Goal: Task Accomplishment & Management: Complete application form

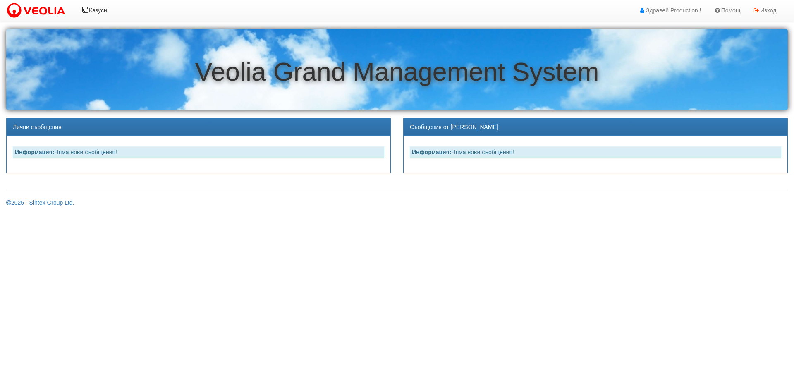
click at [104, 12] on link "Казуси" at bounding box center [94, 10] width 38 height 21
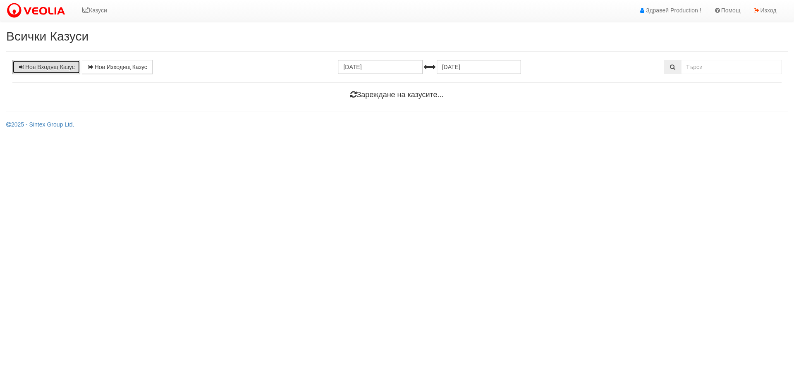
click at [58, 68] on link "Нов Входящ Казус" at bounding box center [46, 67] width 68 height 14
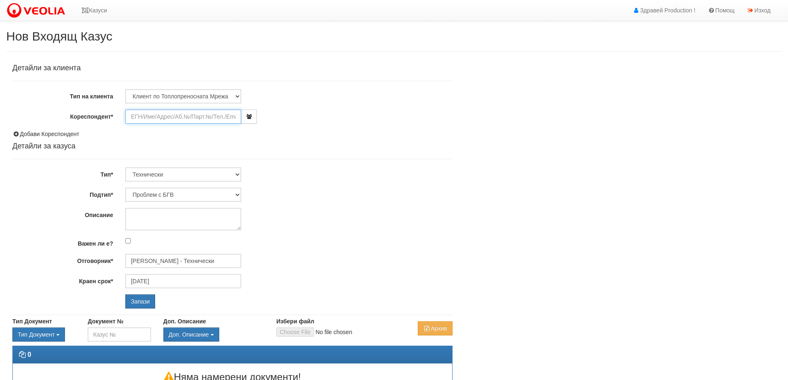
click at [192, 114] on input "Кореспондент*" at bounding box center [183, 117] width 116 height 14
click at [196, 90] on select "Клиент по Топлопреносната Мрежа Институция Партньори Други" at bounding box center [183, 96] width 116 height 14
click at [125, 89] on select "Клиент по Топлопреносната Мрежа Институция Партньори Други" at bounding box center [183, 96] width 116 height 14
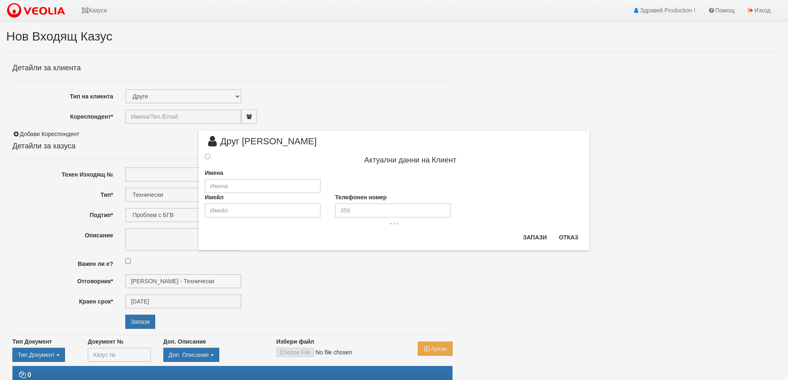
click at [373, 93] on div "× Друг Клиент Актуални данни на Клиент Имена Имейл Телефонен номер , , , Запази…" at bounding box center [393, 125] width 403 height 250
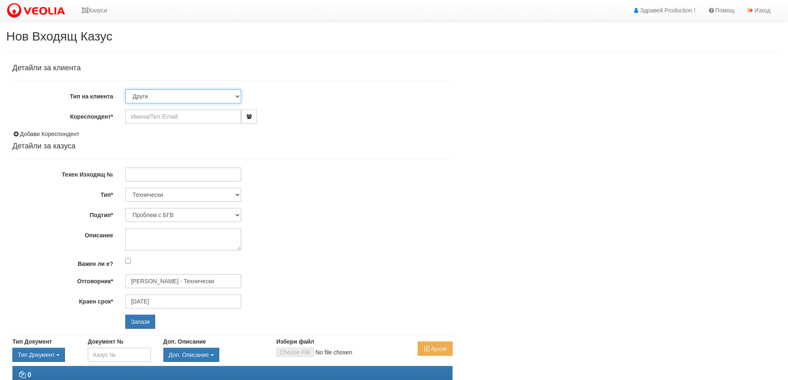
click at [237, 95] on select "Клиент по Топлопреносната Мрежа Институция Партньори Други" at bounding box center [183, 96] width 116 height 14
click at [125, 89] on select "Клиент по Топлопреносната Мрежа Институция Партньори Други" at bounding box center [183, 96] width 116 height 14
click at [148, 118] on input "Кореспондент*" at bounding box center [183, 117] width 116 height 14
click at [237, 95] on select "Клиент по Топлопреносната Мрежа Институция Партньори Други" at bounding box center [183, 96] width 116 height 14
click at [125, 89] on select "Клиент по Топлопреносната Мрежа Институция Партньори Други" at bounding box center [183, 96] width 116 height 14
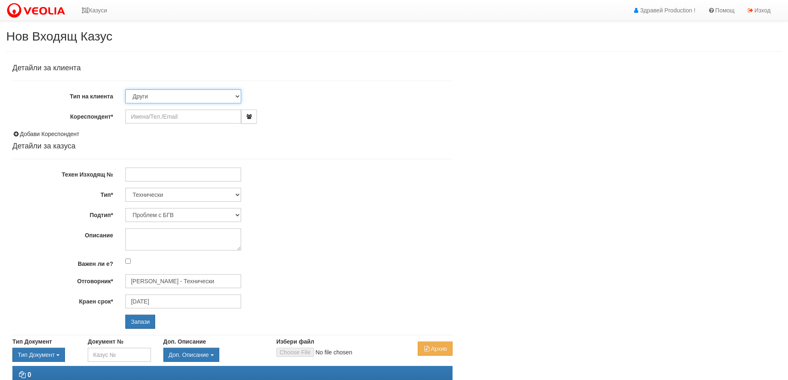
click at [237, 94] on select "Клиент по Топлопреносната Мрежа Институция Партньори Други" at bounding box center [183, 96] width 116 height 14
click at [381, 178] on div at bounding box center [288, 175] width 339 height 14
click at [132, 113] on input "Кореспондент*" at bounding box center [183, 117] width 116 height 14
click at [237, 97] on select "Клиент по Топлопреносната Мрежа Институция Партньори Други" at bounding box center [183, 96] width 116 height 14
select select "VeoliaClient"
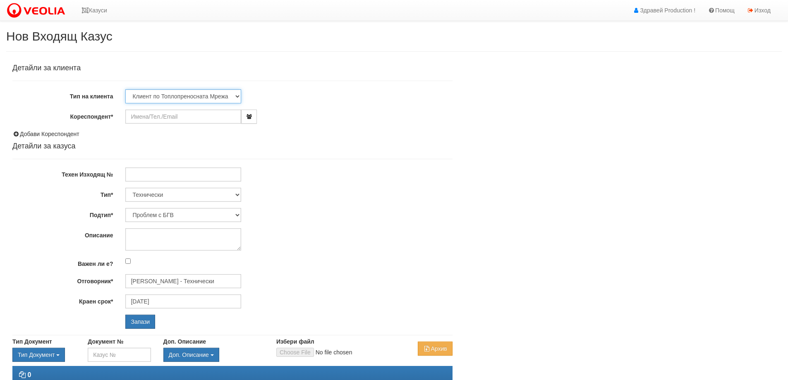
click at [125, 89] on select "Клиент по Топлопреносната Мрежа Институция Партньори Други" at bounding box center [183, 96] width 116 height 14
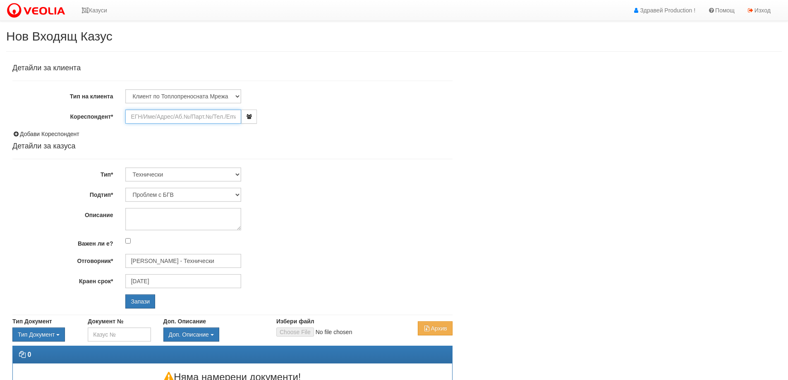
click at [139, 121] on input "Кореспондент*" at bounding box center [183, 117] width 116 height 14
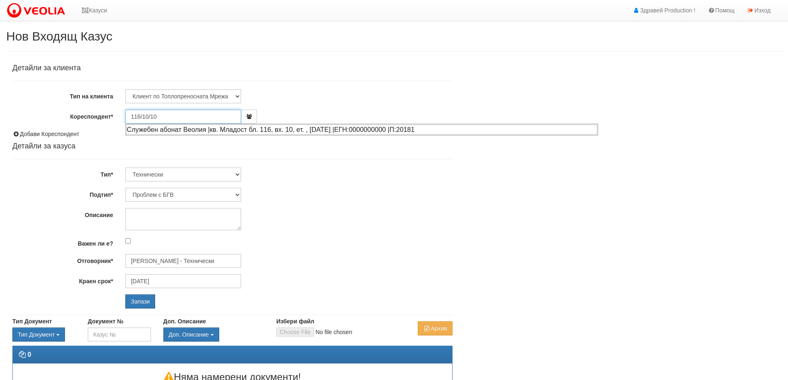
click at [284, 127] on div "Служебен абонат Веолия |кв. Младост бл. 116, вх. 10, ет. , ап. 10 |ЕГН:00000000…" at bounding box center [361, 130] width 471 height 10
type input "Служебен абонат Веолия"
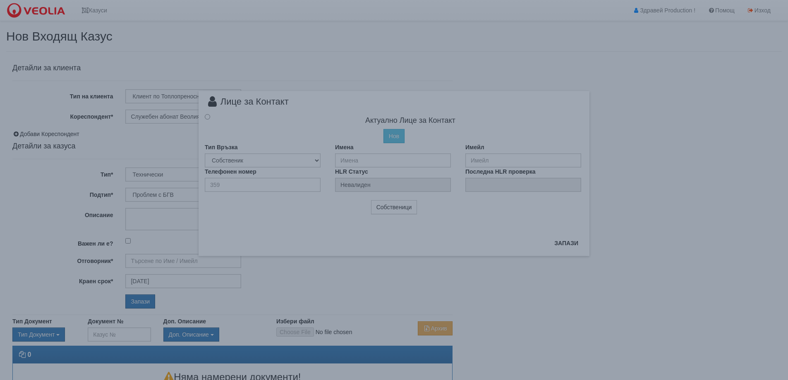
type input "[PERSON_NAME] - Технически"
radio input "true"
type input "Служебен абонат Веолия"
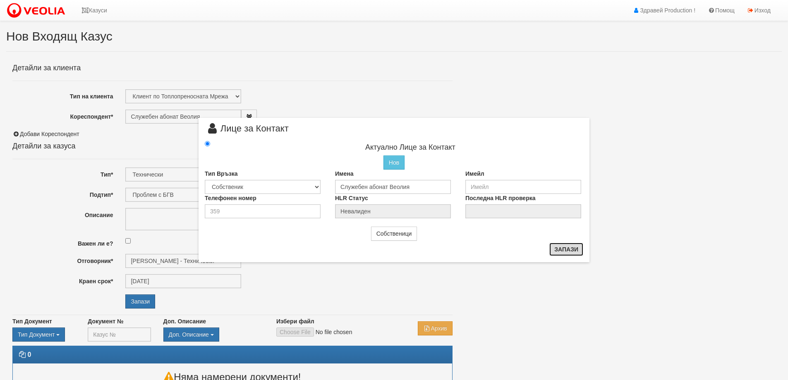
click at [571, 248] on button "Запази" at bounding box center [566, 249] width 34 height 13
click at [349, 90] on div "× Лице за Контакт Актуално Лице за Контакт Нов Промени Актуалното Лице Тип Връз…" at bounding box center [393, 131] width 403 height 262
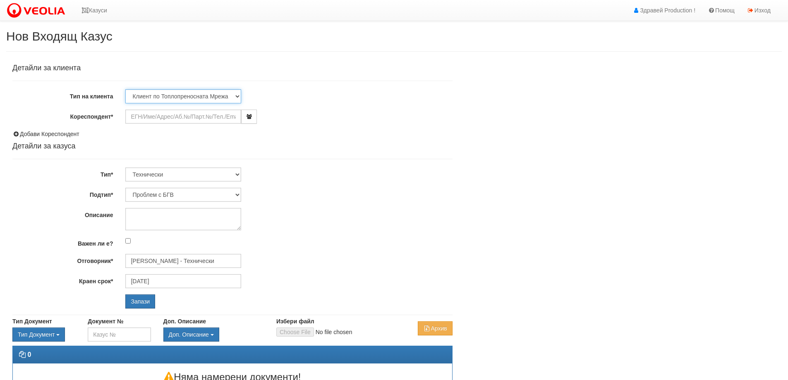
click at [237, 95] on select "Клиент по Топлопреносната Мрежа Институция Партньори Други" at bounding box center [183, 96] width 116 height 14
select select "Other"
click at [125, 89] on select "Клиент по Топлопреносната Мрежа Институция Партньори Други" at bounding box center [183, 96] width 116 height 14
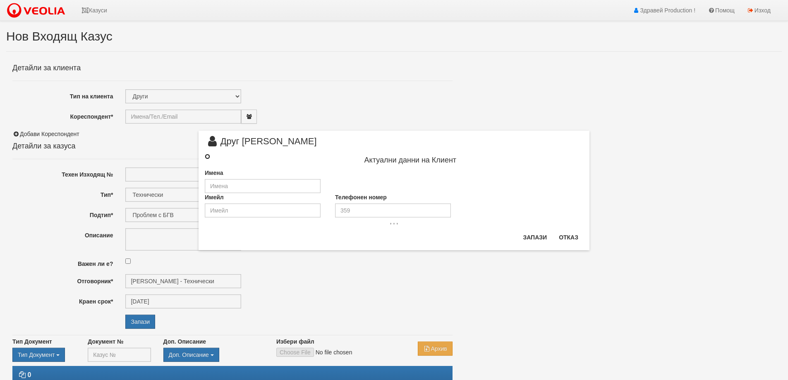
click at [206, 154] on input "radio" at bounding box center [207, 156] width 5 height 5
radio input "true"
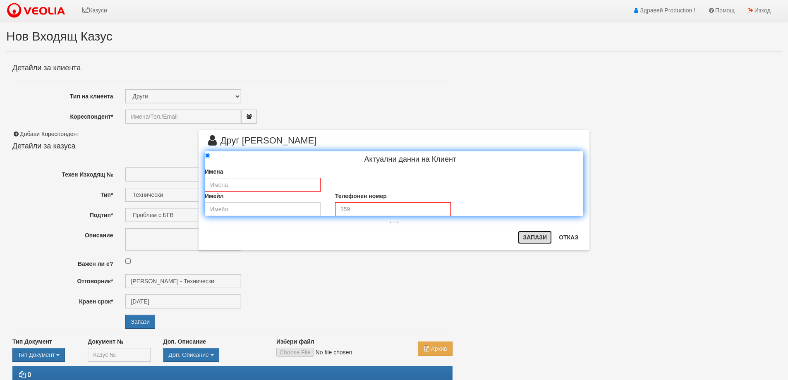
click at [535, 237] on button "Запази" at bounding box center [535, 237] width 34 height 13
click at [408, 92] on div "× Друг Клиент Актуални данни на Клиент Имена Имейл Телефонен номер , , , Запази…" at bounding box center [393, 125] width 403 height 250
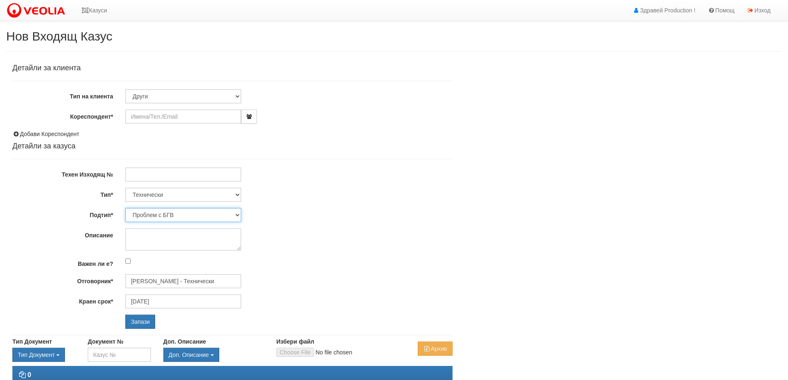
click at [236, 214] on select "Проблем с БГВ Теч ВОИ Теч БГВ Теч в АС Теч от водомер Проблем в АС Интервенция …" at bounding box center [183, 215] width 116 height 14
select select "Теч в [GEOGRAPHIC_DATA]"
click at [125, 208] on select "Проблем с БГВ Теч ВОИ Теч БГВ Теч в АС Теч от водомер Проблем в АС Интервенция …" at bounding box center [183, 215] width 116 height 14
type input "[DATE]"
type input "[PERSON_NAME] - Технически"
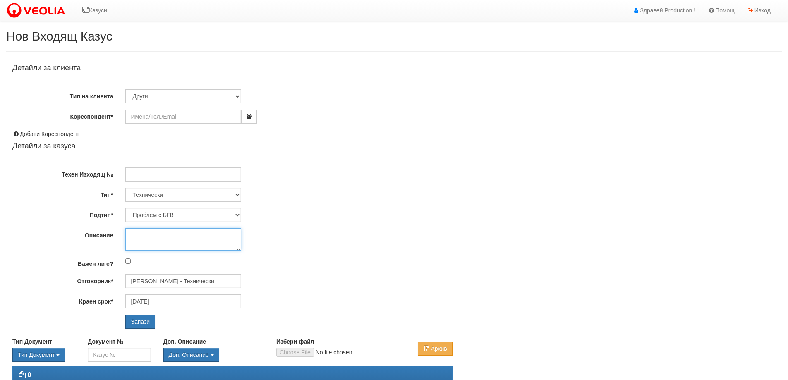
click at [143, 236] on textarea "Описание" at bounding box center [183, 239] width 116 height 22
type textarea "B"
type textarea "Бл.116/10/10,Теч в [GEOGRAPHIC_DATA]."
click at [143, 324] on input "Запази" at bounding box center [140, 322] width 30 height 14
select select "Теч в [GEOGRAPHIC_DATA]"
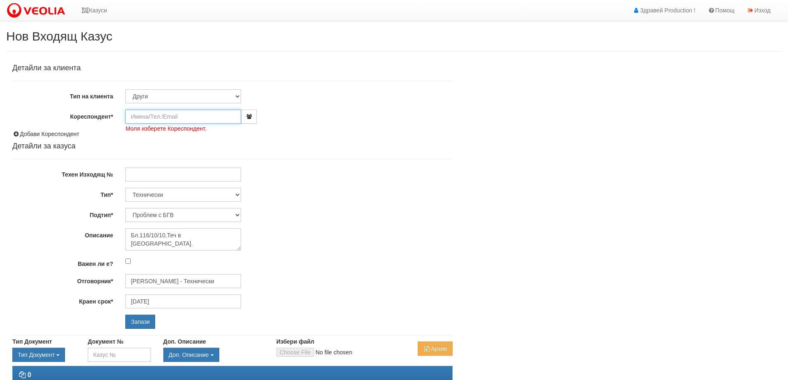
click at [173, 115] on input "Кореспондент*" at bounding box center [183, 117] width 116 height 14
type input "[PERSON_NAME]"
click at [130, 326] on input "Запази" at bounding box center [140, 322] width 30 height 14
select select "Теч в [GEOGRAPHIC_DATA]"
select select "Теч в АС"
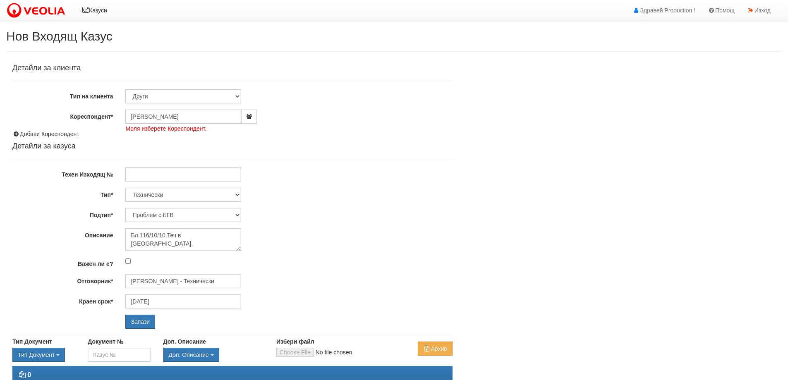
click at [97, 9] on link "Казуси" at bounding box center [94, 10] width 38 height 21
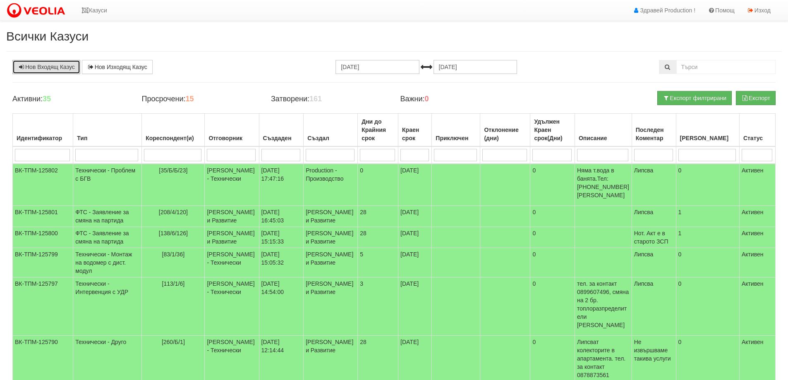
click at [56, 67] on link "Нов Входящ Казус" at bounding box center [46, 67] width 68 height 14
click at [127, 65] on link "Нов Изходящ Казус" at bounding box center [117, 67] width 71 height 14
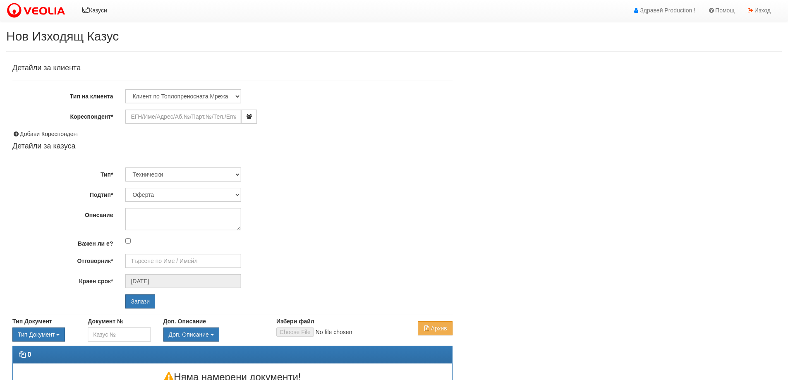
click at [103, 11] on link "Казуси" at bounding box center [94, 10] width 38 height 21
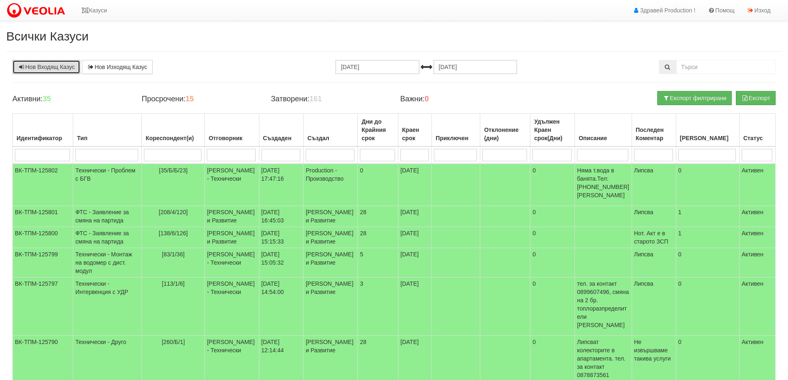
click at [55, 67] on link "Нов Входящ Казус" at bounding box center [46, 67] width 68 height 14
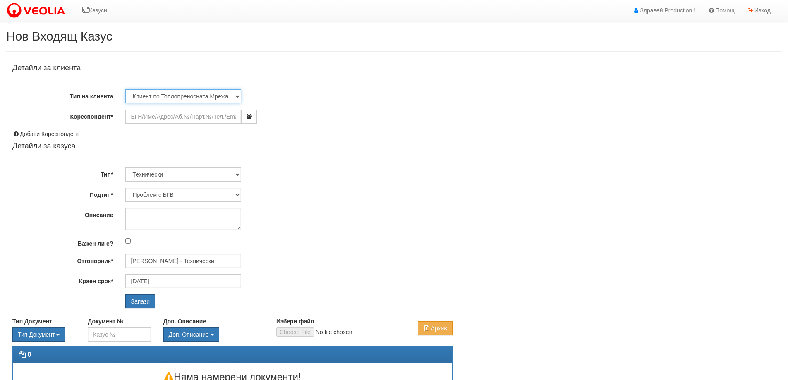
click at [238, 96] on select "Клиент по Топлопреносната Мрежа Институция Партньори Други" at bounding box center [183, 96] width 116 height 14
click at [343, 132] on div "Добави Кореспондент" at bounding box center [232, 134] width 440 height 8
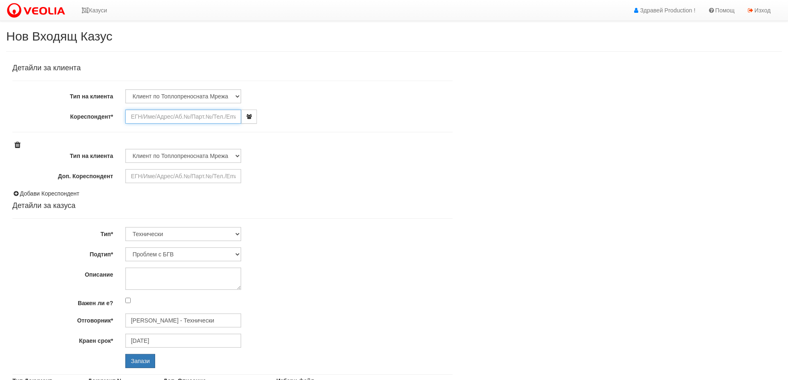
click at [156, 113] on input "Кореспондент*" at bounding box center [183, 117] width 116 height 14
click at [93, 13] on link "Казуси" at bounding box center [94, 10] width 38 height 21
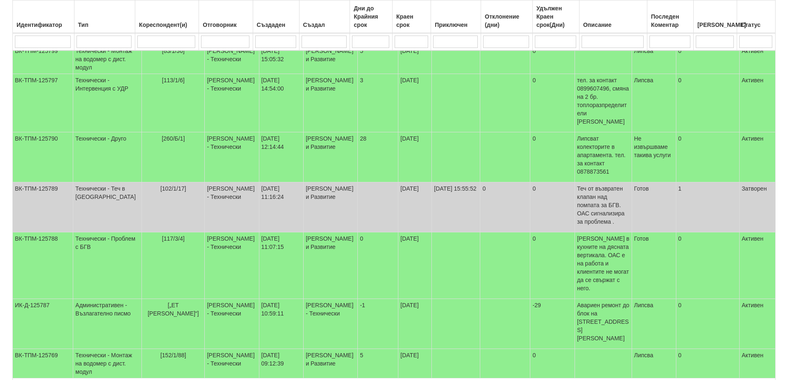
scroll to position [207, 0]
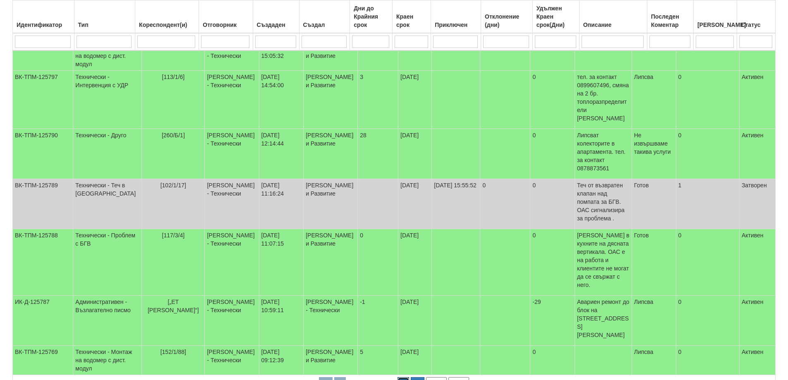
click at [401, 377] on button "button" at bounding box center [404, 383] width 12 height 12
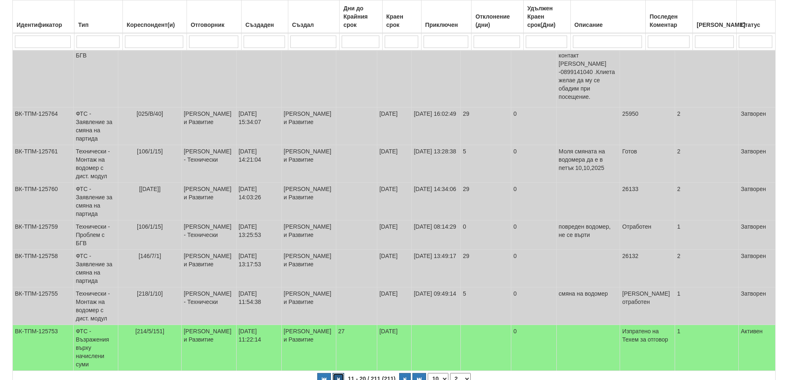
click at [341, 373] on button "button" at bounding box center [339, 379] width 12 height 12
select select "1"
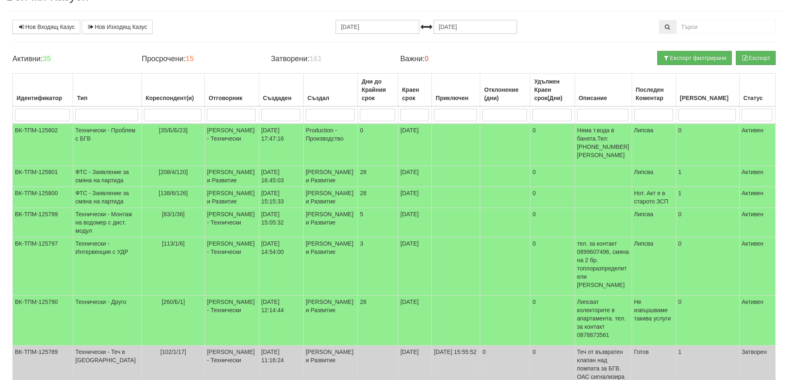
scroll to position [22, 0]
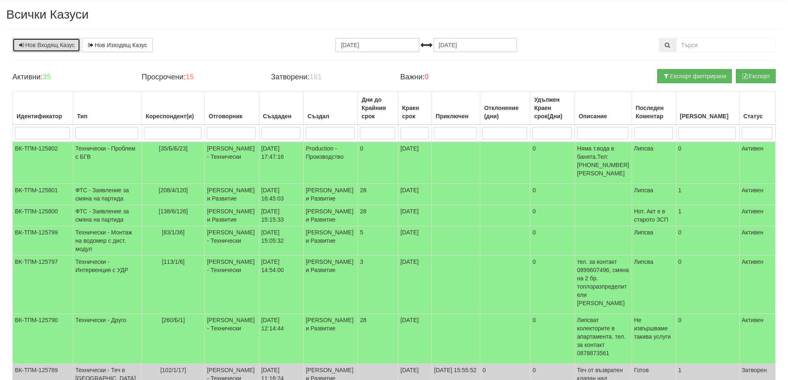
click at [50, 46] on link "Нов Входящ Казус" at bounding box center [46, 45] width 68 height 14
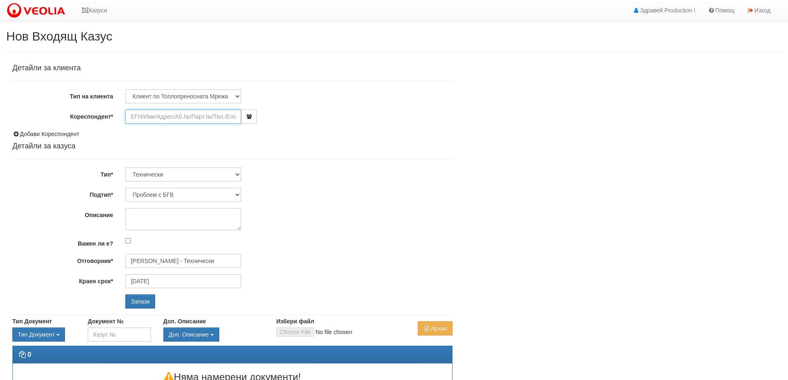
click at [152, 116] on input "Кореспондент*" at bounding box center [183, 117] width 116 height 14
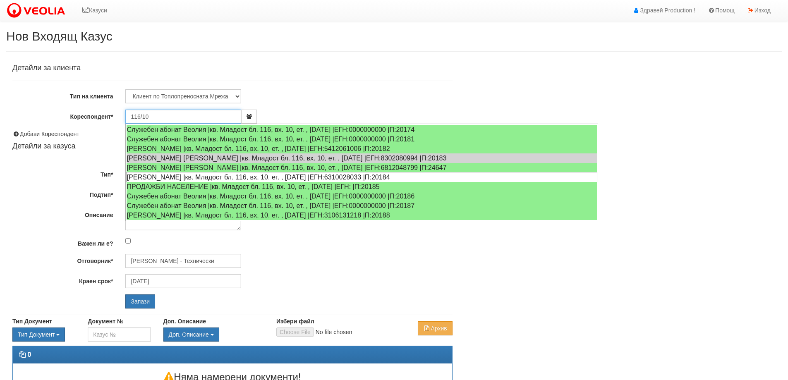
click at [257, 178] on div "[PERSON_NAME] |кв. Младост бл. 116, вх. 10, ет. , [DATE] |ЕГН:6310028033 |П:201…" at bounding box center [361, 177] width 471 height 10
type input "[PERSON_NAME]"
type input "[PERSON_NAME] - Технически"
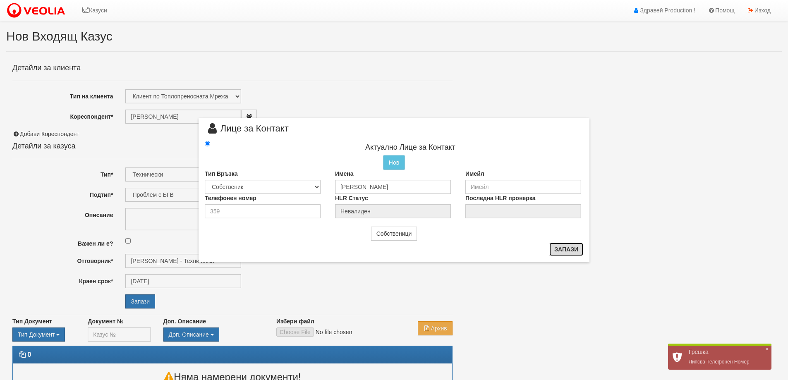
click at [573, 250] on button "Запази" at bounding box center [566, 249] width 34 height 13
click at [573, 249] on button "Запази" at bounding box center [566, 249] width 34 height 13
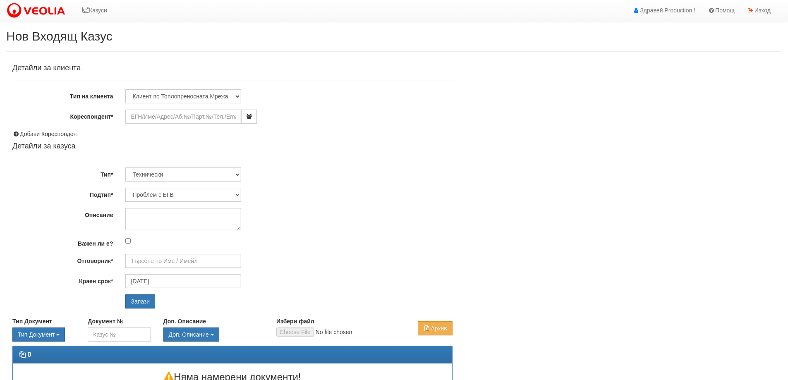
type input "[PERSON_NAME] - Технически"
click at [143, 118] on input "Кореспондент*" at bounding box center [183, 117] width 116 height 14
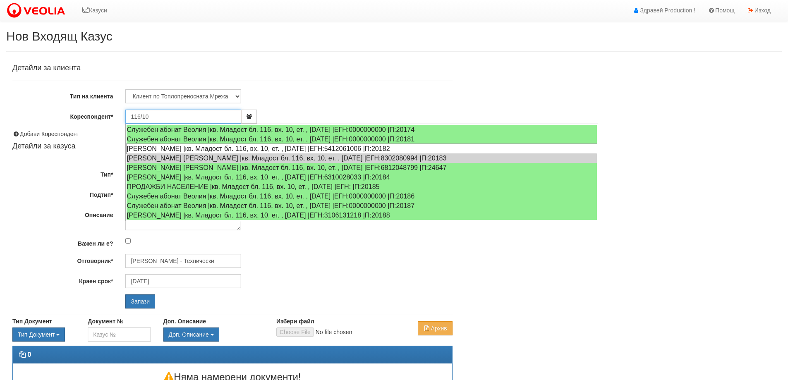
click at [190, 146] on div "[PERSON_NAME] |кв. Младост бл. 116, вх. 10, ет. , [DATE] |ЕГН:5412061006 |П:201…" at bounding box center [361, 149] width 471 height 10
type input "[PERSON_NAME]"
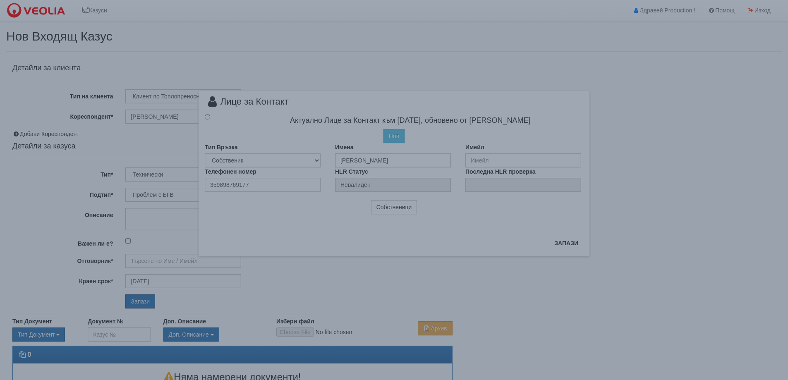
type input "[PERSON_NAME] - Технически"
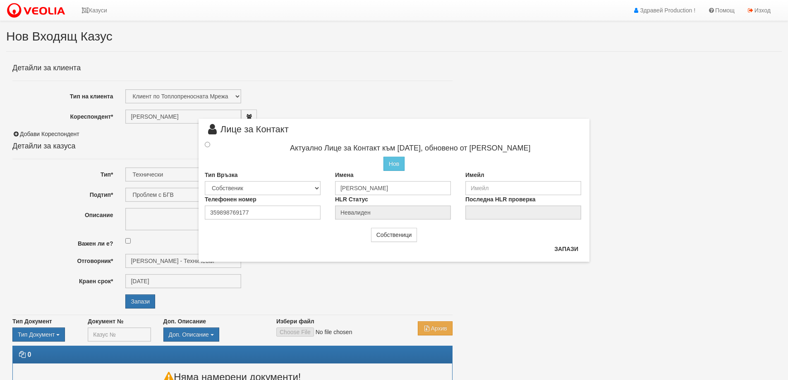
click at [208, 141] on div at bounding box center [215, 144] width 33 height 9
click at [211, 145] on div at bounding box center [215, 144] width 33 height 9
click at [207, 146] on input "radio" at bounding box center [207, 144] width 5 height 5
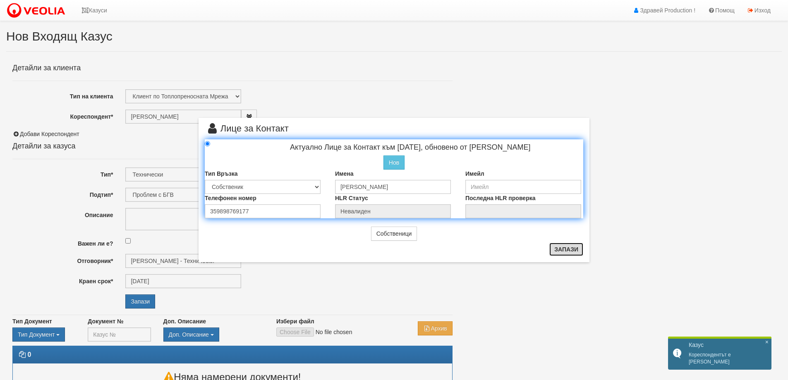
click at [560, 254] on button "Запази" at bounding box center [566, 249] width 34 height 13
radio input "true"
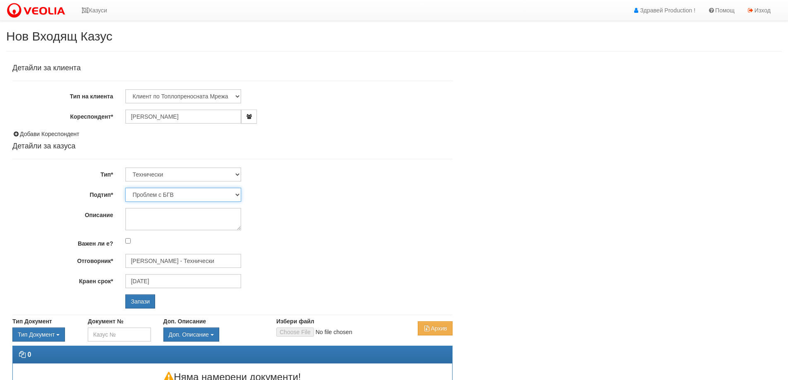
click at [237, 197] on select "Проблем с БГВ Теч ВОИ Теч БГВ Теч в АС Теч от водомер Проблем в АС Интервенция …" at bounding box center [183, 195] width 116 height 14
select select "Теч в [GEOGRAPHIC_DATA]"
click at [125, 188] on select "Проблем с БГВ Теч ВОИ Теч БГВ Теч в АС Теч от водомер Проблем в АС Интервенция …" at bounding box center [183, 195] width 116 height 14
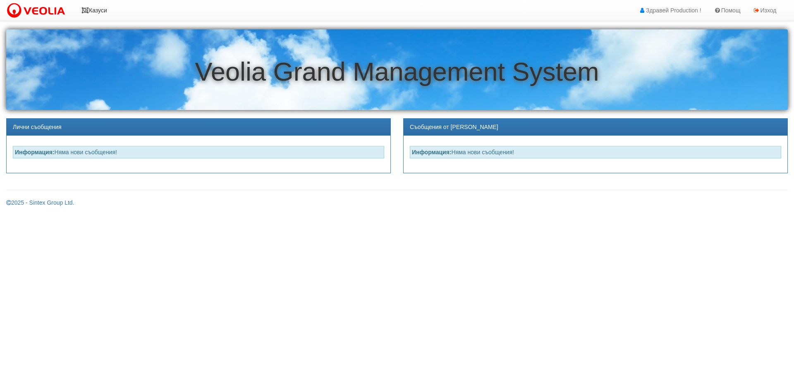
click at [97, 11] on link "Казуси" at bounding box center [94, 10] width 38 height 21
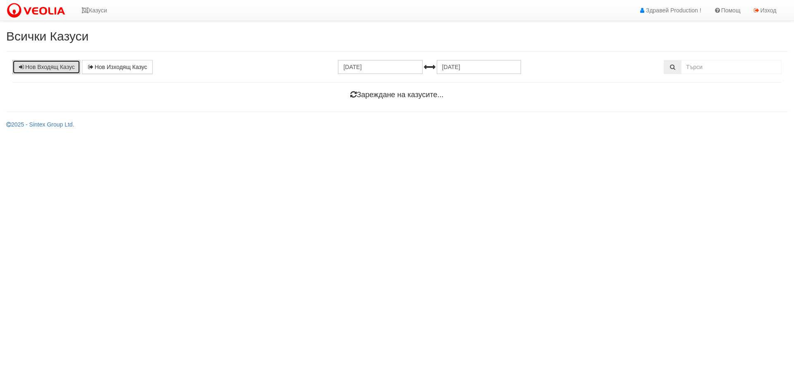
click at [49, 67] on link "Нов Входящ Казус" at bounding box center [46, 67] width 68 height 14
